Goal: Task Accomplishment & Management: Manage account settings

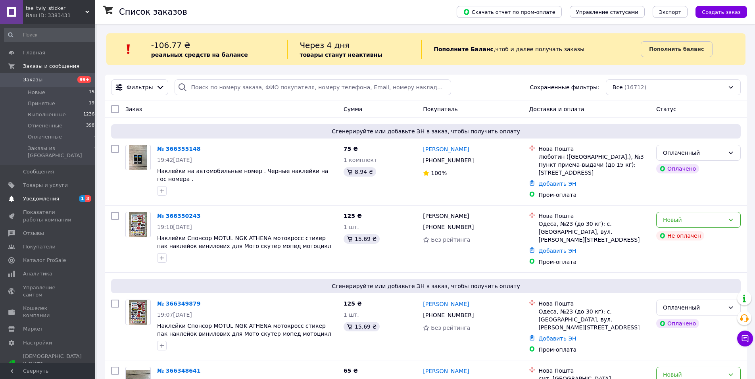
click at [44, 195] on span "Уведомления" at bounding box center [41, 198] width 36 height 7
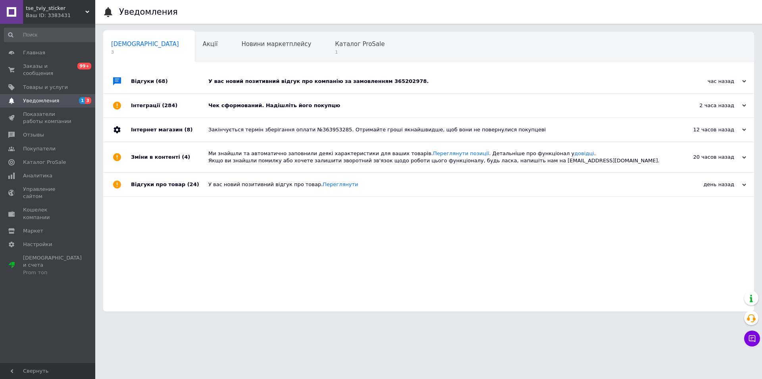
click at [228, 81] on div "У вас новий позитивний відгук про компанію за замовленням 365202978." at bounding box center [437, 81] width 458 height 7
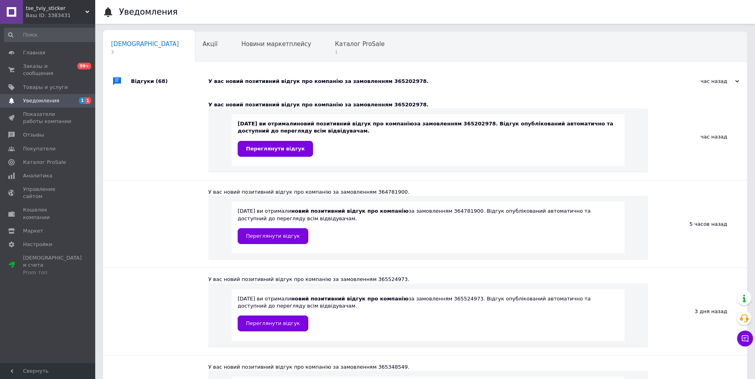
click at [228, 81] on div "У вас новий позитивний відгук про компанію за замовленням 365202978." at bounding box center [434, 81] width 452 height 7
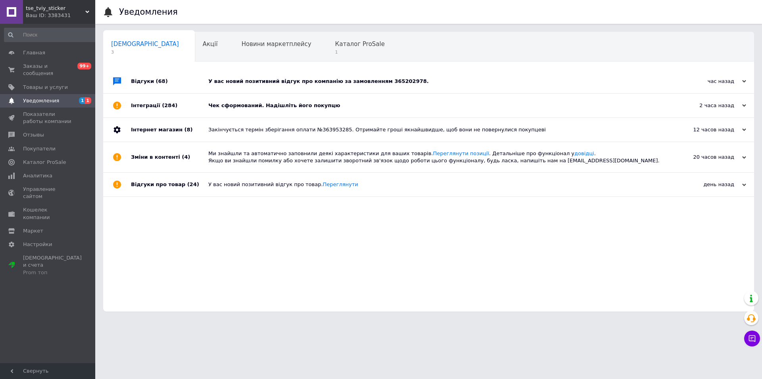
click at [233, 108] on div "Чек сформований. Надішліть його покупцю" at bounding box center [437, 105] width 458 height 7
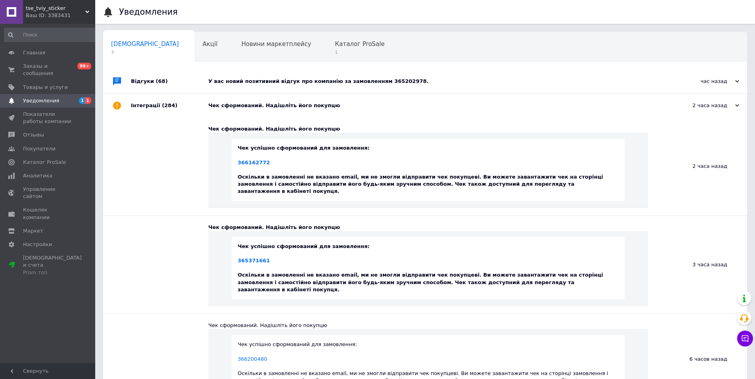
click at [233, 108] on div "Чек сформований. Надішліть його покупцю" at bounding box center [434, 105] width 452 height 7
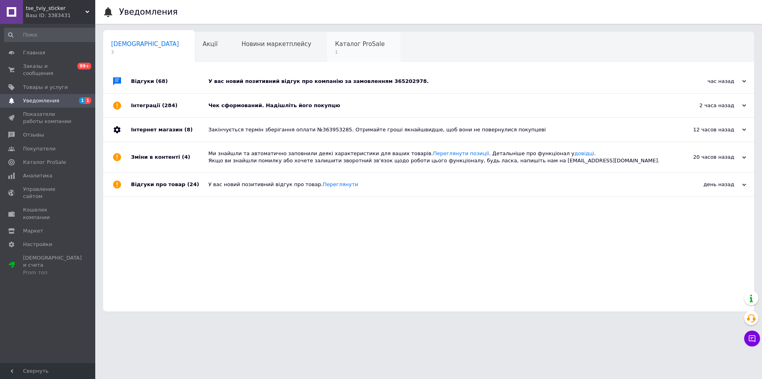
click at [335, 52] on span "1" at bounding box center [360, 52] width 50 height 6
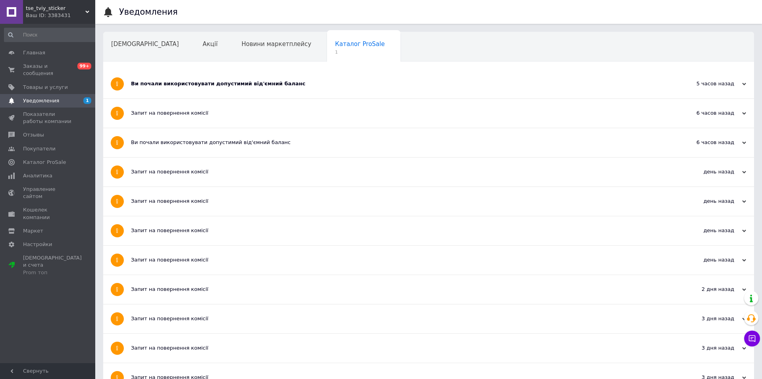
click at [57, 69] on span "Заказы и сообщения" at bounding box center [48, 70] width 50 height 14
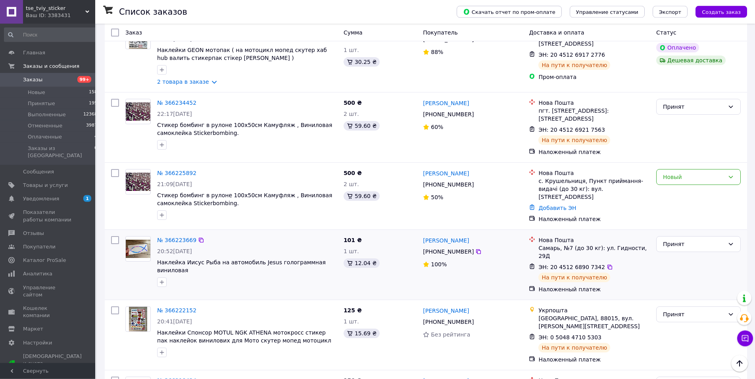
scroll to position [1682, 0]
click at [448, 169] on link "[PERSON_NAME]" at bounding box center [446, 173] width 46 height 8
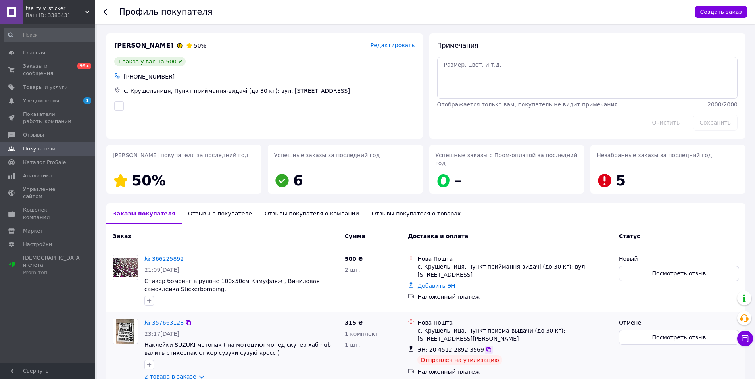
click at [486, 346] on icon at bounding box center [489, 349] width 6 height 6
click at [159, 256] on link "№ 366225892" at bounding box center [163, 259] width 39 height 6
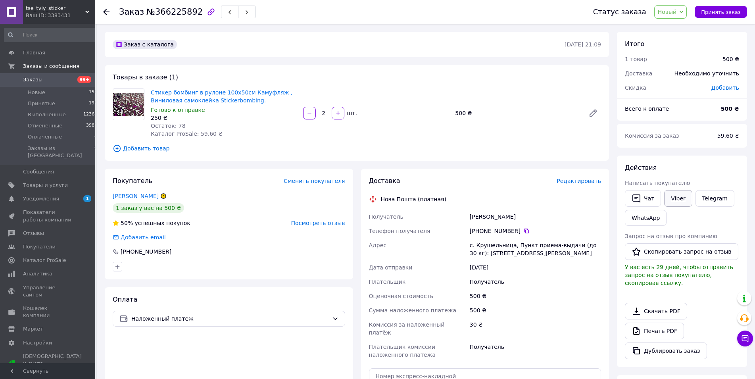
click at [681, 199] on link "Viber" at bounding box center [678, 198] width 28 height 17
click at [60, 106] on li "Принятые 195" at bounding box center [51, 103] width 102 height 11
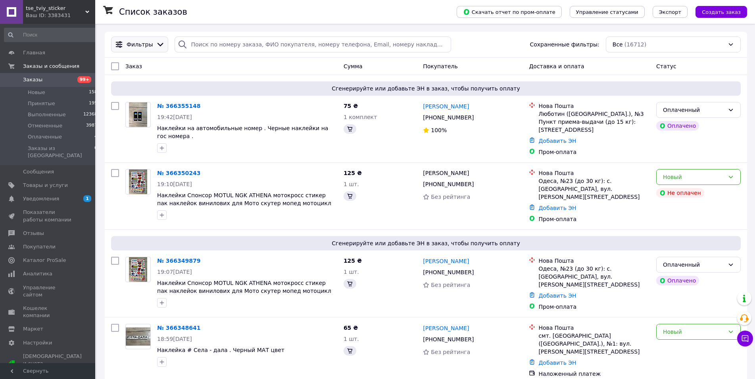
click at [146, 44] on span "Фильтры" at bounding box center [140, 44] width 26 height 8
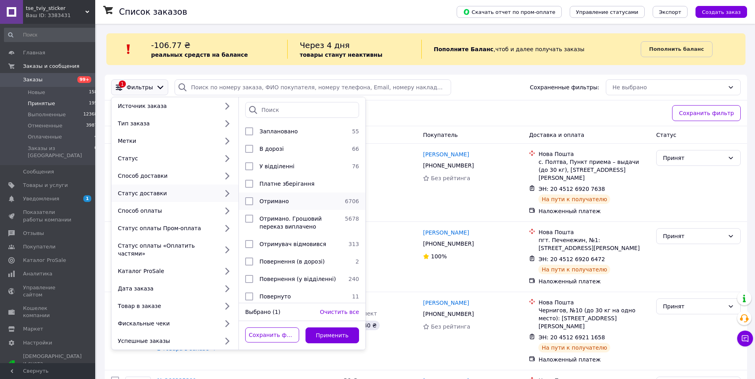
click at [251, 201] on input "checkbox" at bounding box center [249, 201] width 8 height 8
checkbox input "true"
click at [250, 222] on input "checkbox" at bounding box center [249, 219] width 8 height 8
checkbox input "true"
click at [318, 333] on button "Применить" at bounding box center [333, 335] width 54 height 16
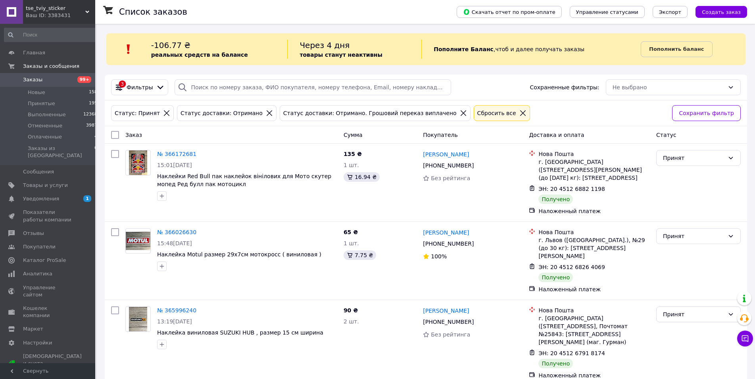
click at [115, 133] on input "checkbox" at bounding box center [115, 135] width 8 height 8
checkbox input "true"
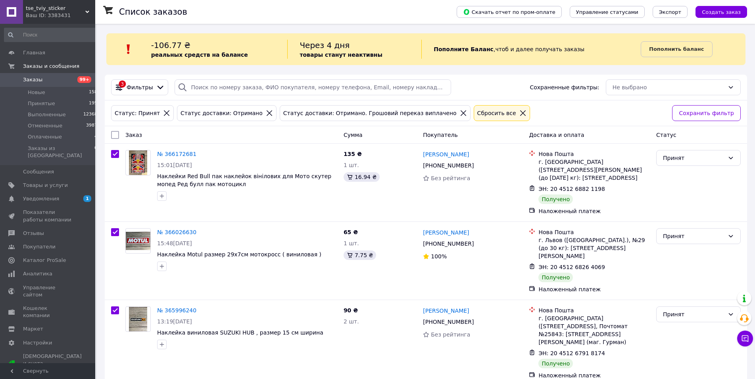
checkbox input "true"
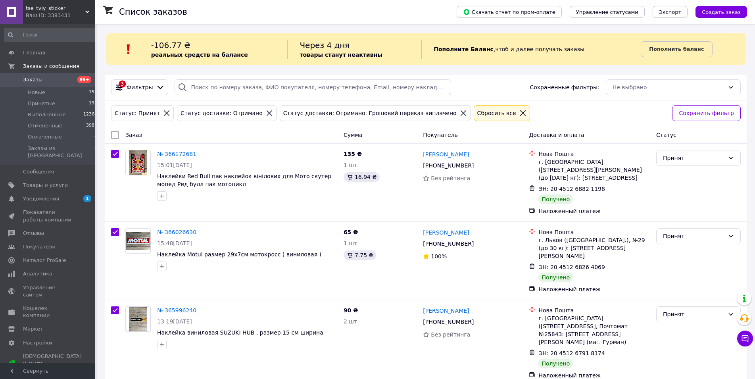
checkbox input "true"
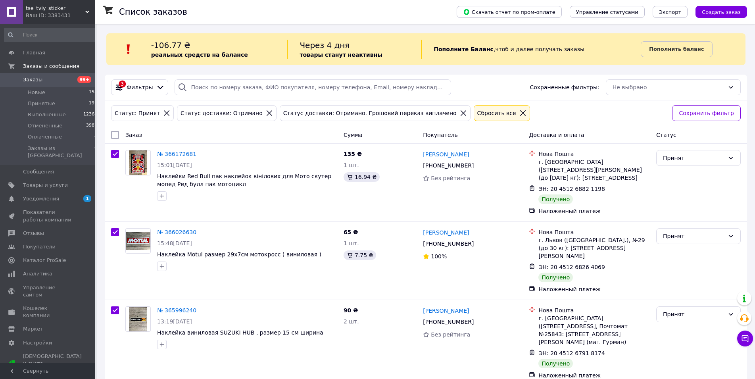
checkbox input "true"
click at [160, 136] on span "Действия для 17 заказов" at bounding box center [155, 135] width 69 height 8
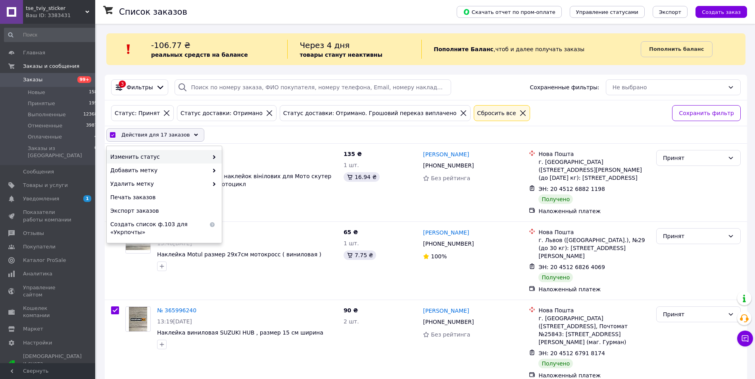
click at [159, 154] on span "Изменить статус" at bounding box center [159, 157] width 98 height 8
click at [260, 170] on div "Выполнен" at bounding box center [279, 169] width 115 height 13
checkbox input "false"
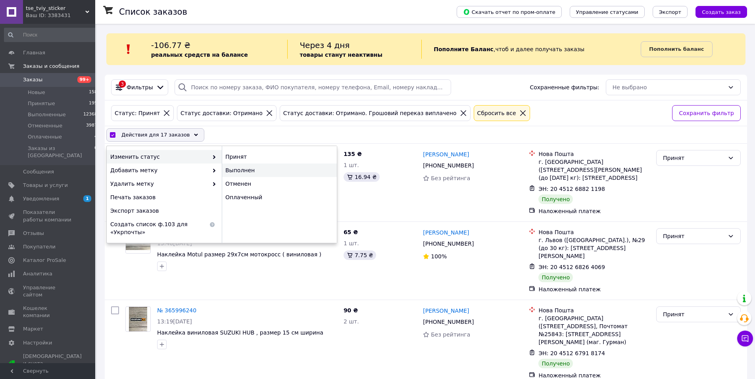
checkbox input "false"
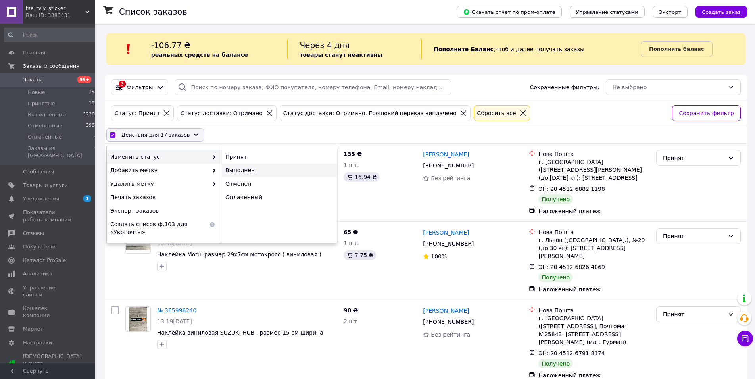
checkbox input "false"
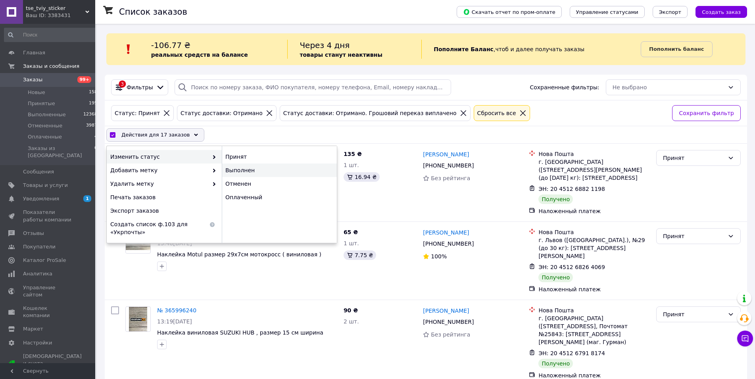
checkbox input "false"
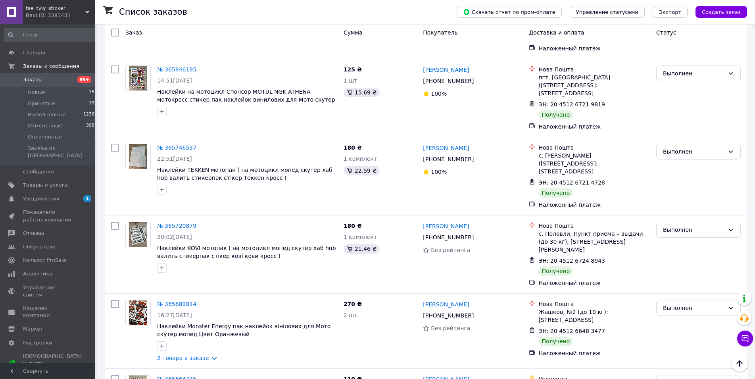
scroll to position [729, 0]
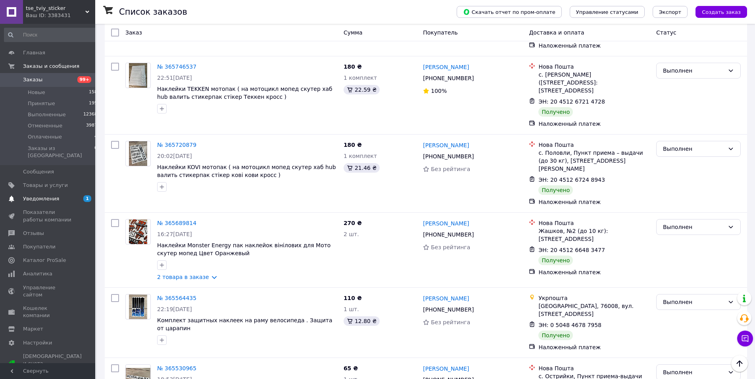
click at [5, 195] on span at bounding box center [11, 198] width 23 height 7
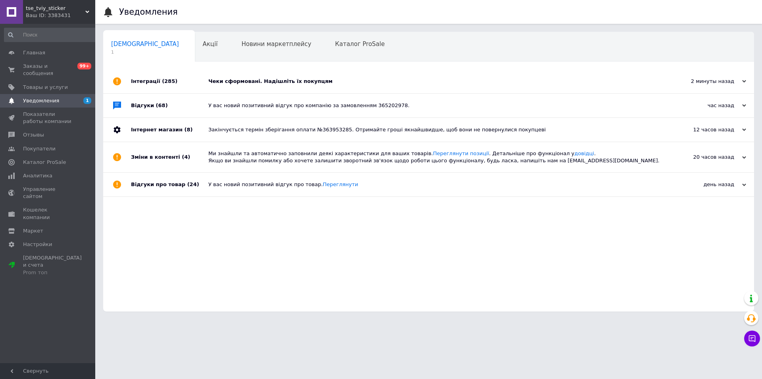
click at [238, 72] on div "Чеки сформовані. Надішліть їх покупцям" at bounding box center [437, 81] width 458 height 24
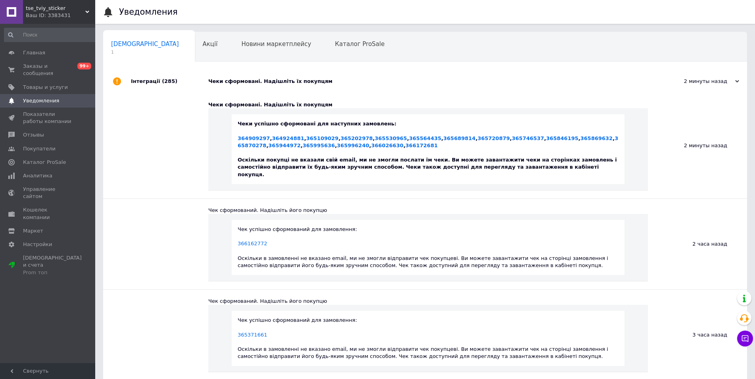
click at [236, 77] on div "Чеки сформовані. Надішліть їх покупцям" at bounding box center [434, 81] width 452 height 24
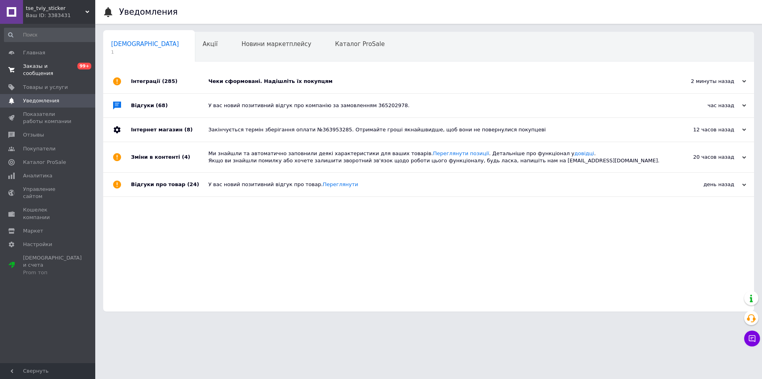
click at [56, 71] on link "Заказы и сообщения 0 99+" at bounding box center [51, 70] width 102 height 21
